Goal: Information Seeking & Learning: Check status

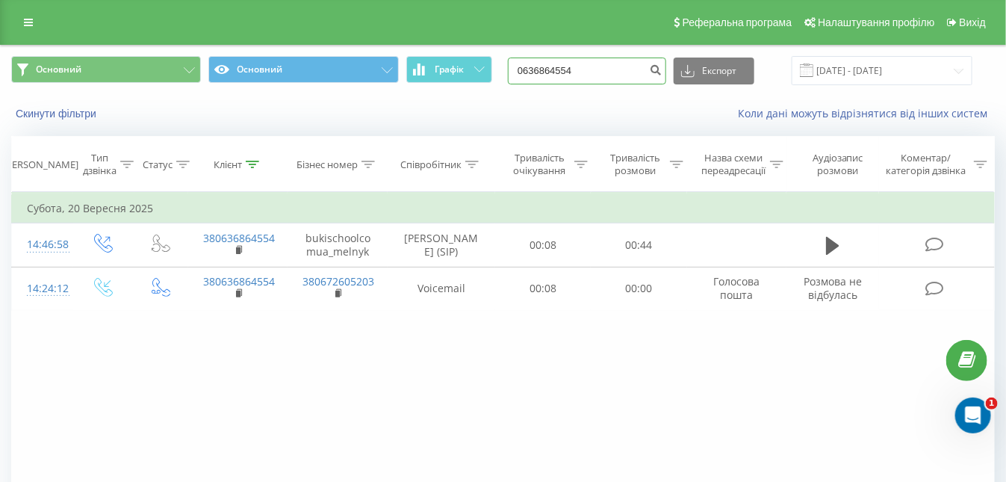
drag, startPoint x: 599, startPoint y: 71, endPoint x: 518, endPoint y: 72, distance: 80.7
click at [518, 72] on input "0636864554" at bounding box center [587, 71] width 158 height 27
paste input "[PHONE_NUMBER]"
click at [615, 68] on input "[PHONE_NUMBER]" at bounding box center [587, 71] width 158 height 27
click at [603, 71] on input "[PHONE_NUMBER]" at bounding box center [587, 71] width 158 height 27
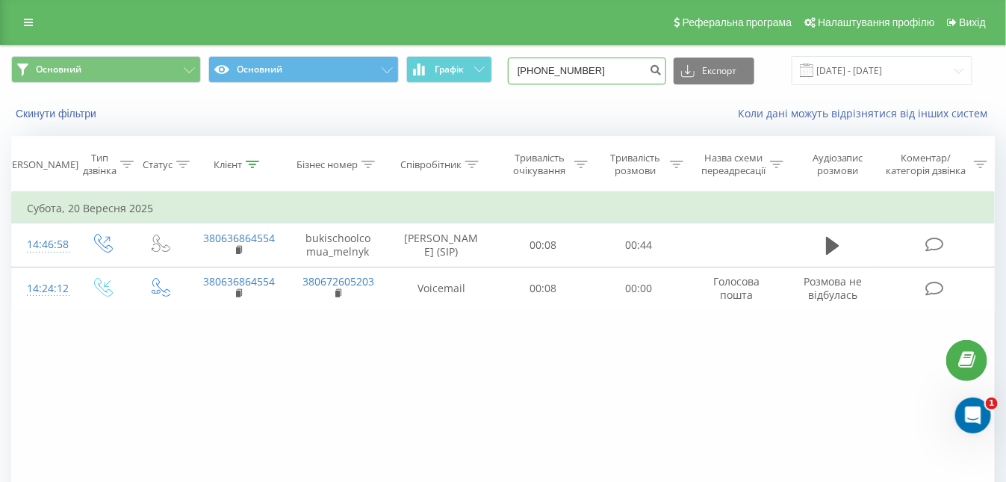
click at [601, 71] on input "[PHONE_NUMBER]" at bounding box center [587, 71] width 158 height 27
click at [600, 71] on input "[PHONE_NUMBER]" at bounding box center [587, 71] width 158 height 27
click at [581, 67] on input "[PHONE_NUMBER]" at bounding box center [587, 71] width 158 height 27
click at [559, 70] on input "+38 (0973470685" at bounding box center [587, 71] width 158 height 27
type input "0973470685"
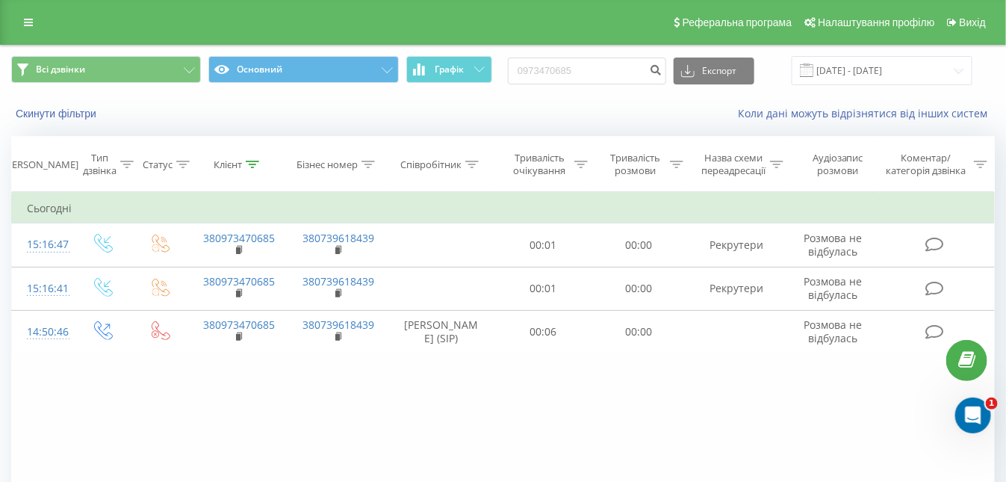
click at [282, 400] on div "Фільтрувати за умовою Дорівнює Введіть значення Скасувати OK Фільтрувати за умо…" at bounding box center [503, 360] width 984 height 336
click at [227, 436] on div "Фільтрувати за умовою Дорівнює Введіть значення Скасувати OK Фільтрувати за умо…" at bounding box center [503, 360] width 984 height 336
